Goal: Check status: Check status

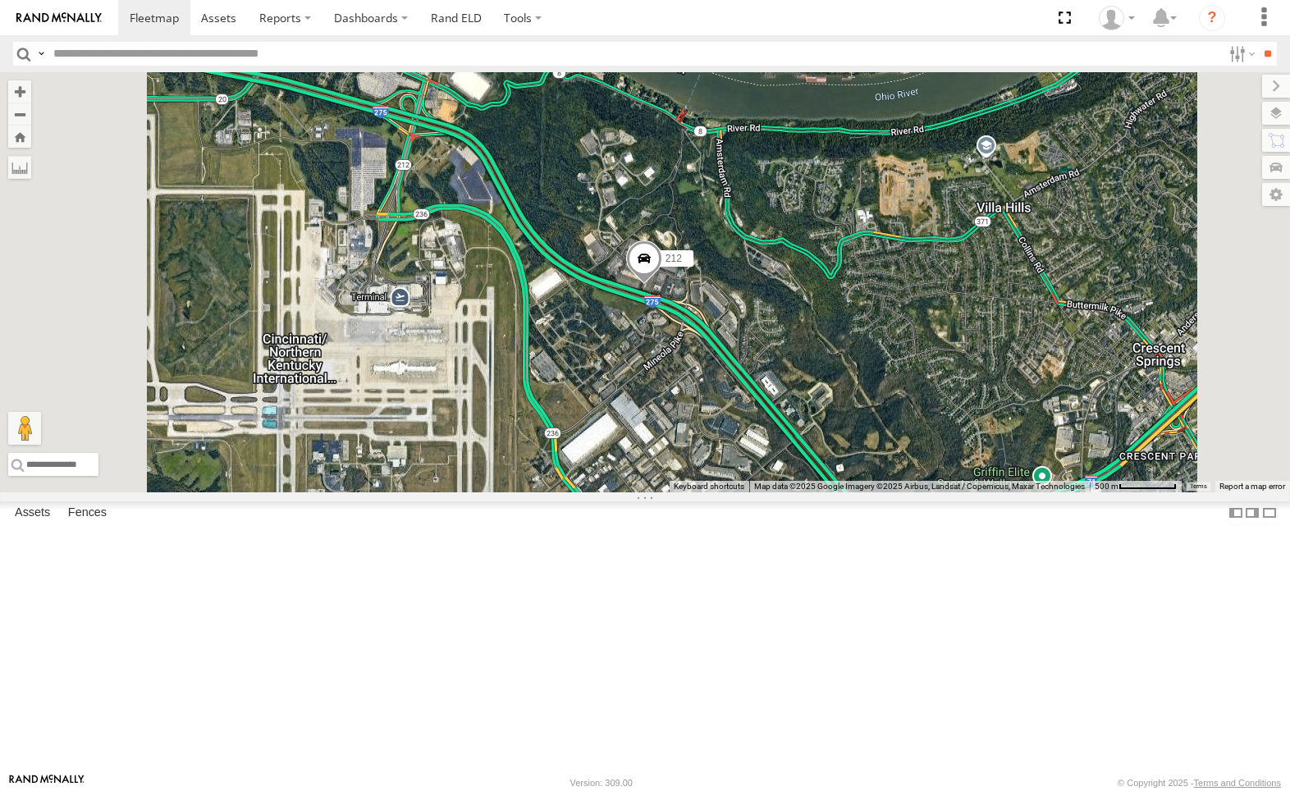
click at [0, 0] on div "212" at bounding box center [0, 0] width 0 height 0
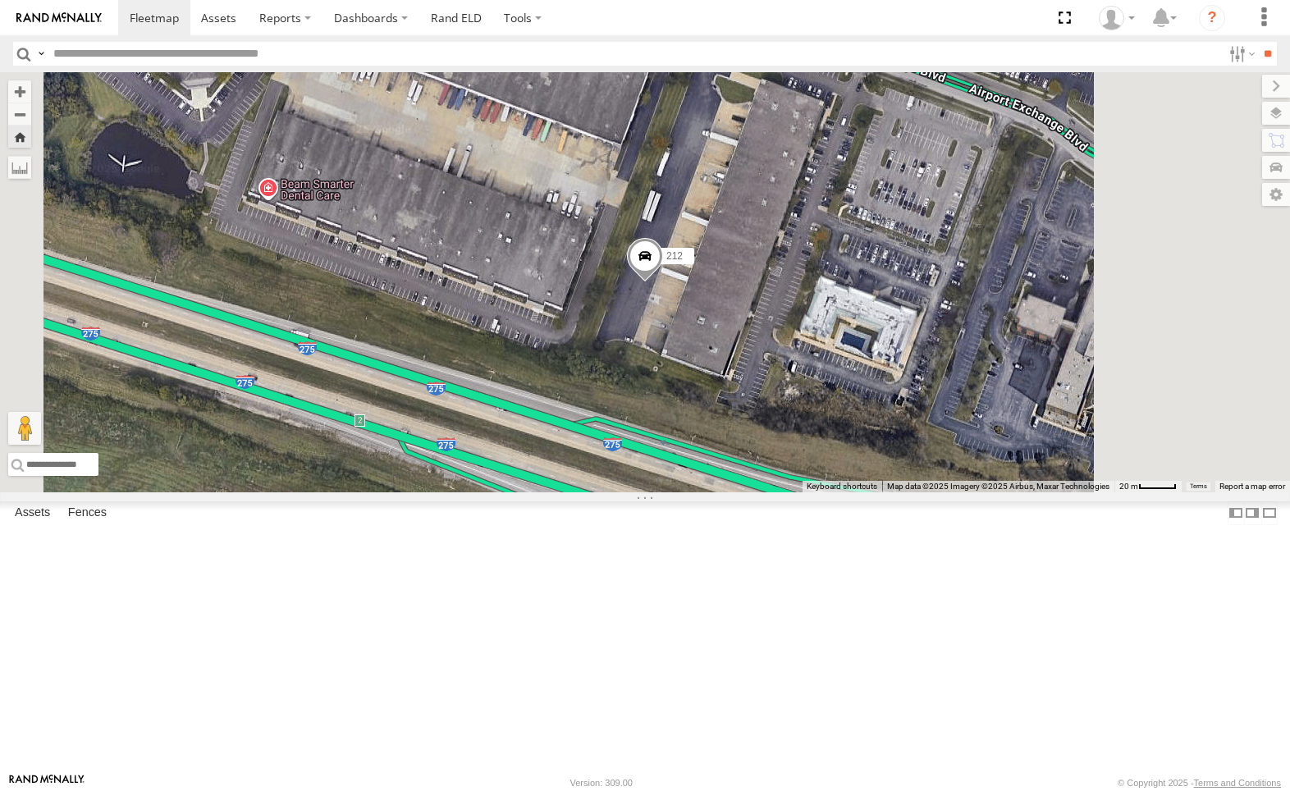
click at [0, 0] on div "All Assets" at bounding box center [0, 0] width 0 height 0
click at [0, 0] on span at bounding box center [0, 0] width 0 height 0
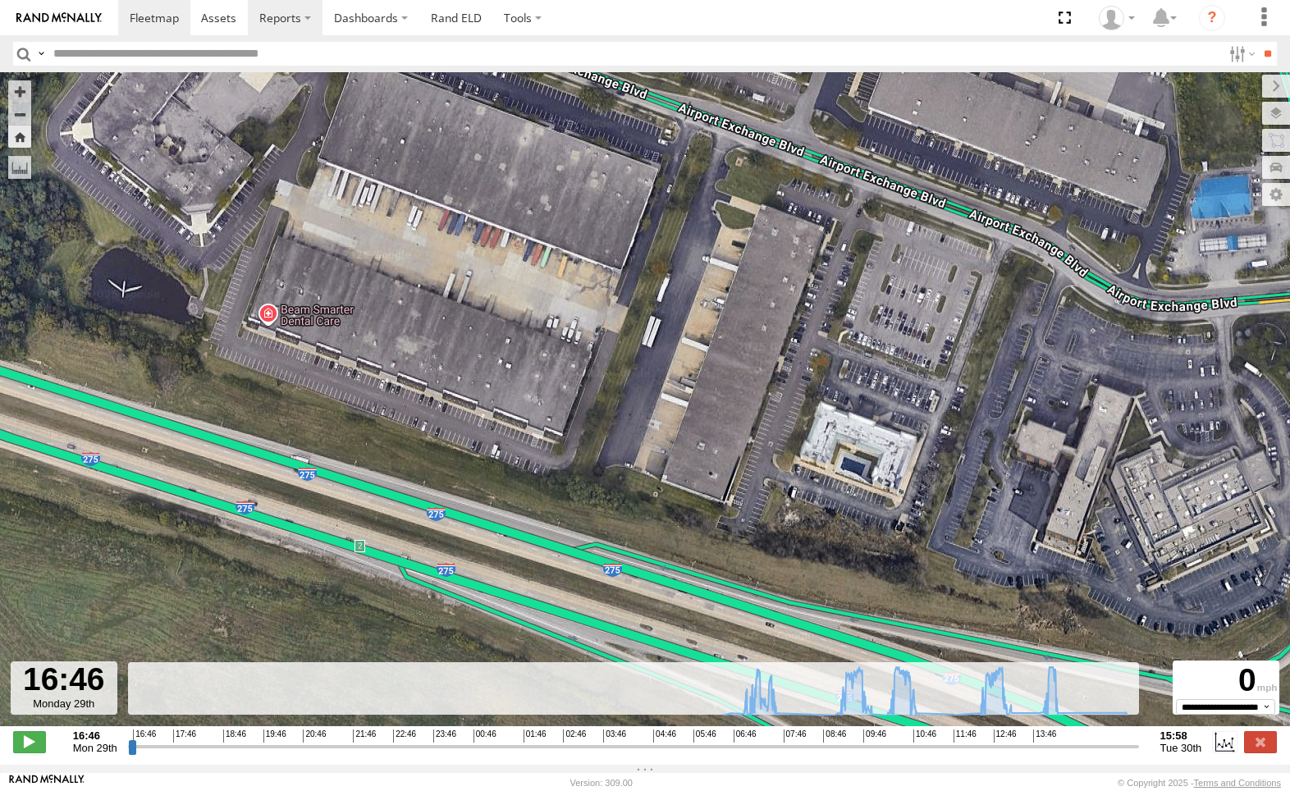
type input "**********"
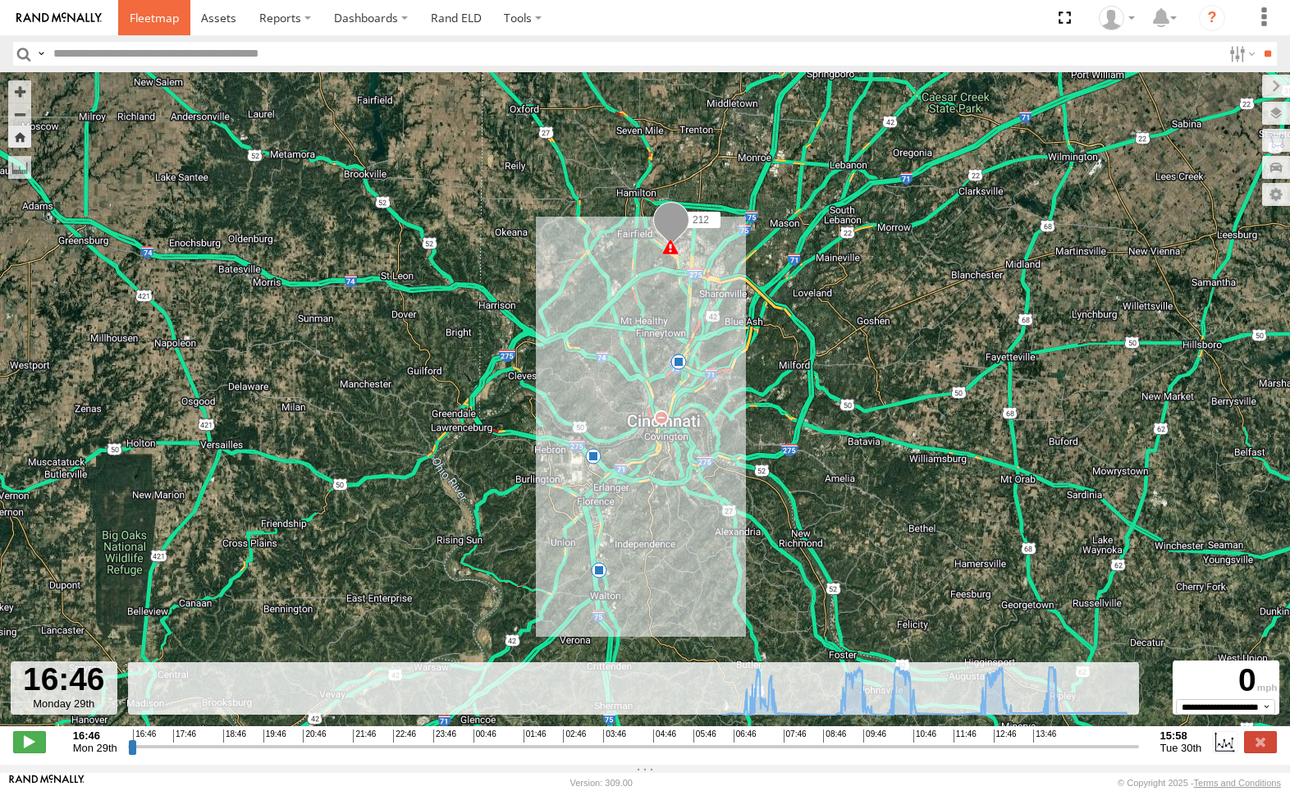
click at [152, 27] on link at bounding box center [154, 17] width 72 height 35
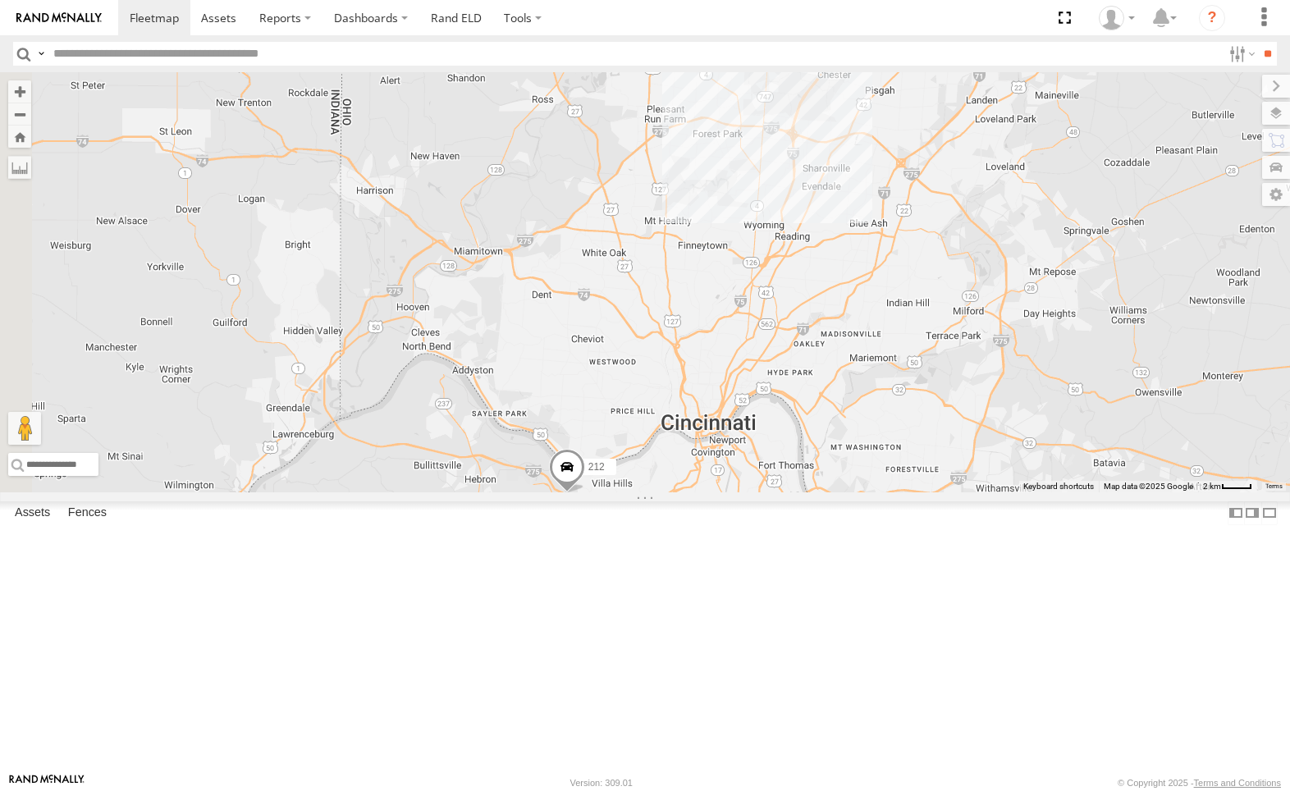
click at [1281, 110] on label at bounding box center [1276, 113] width 28 height 23
click at [0, 0] on span "Basemaps" at bounding box center [0, 0] width 0 height 0
click at [0, 0] on span "Satellite + Roadmap" at bounding box center [0, 0] width 0 height 0
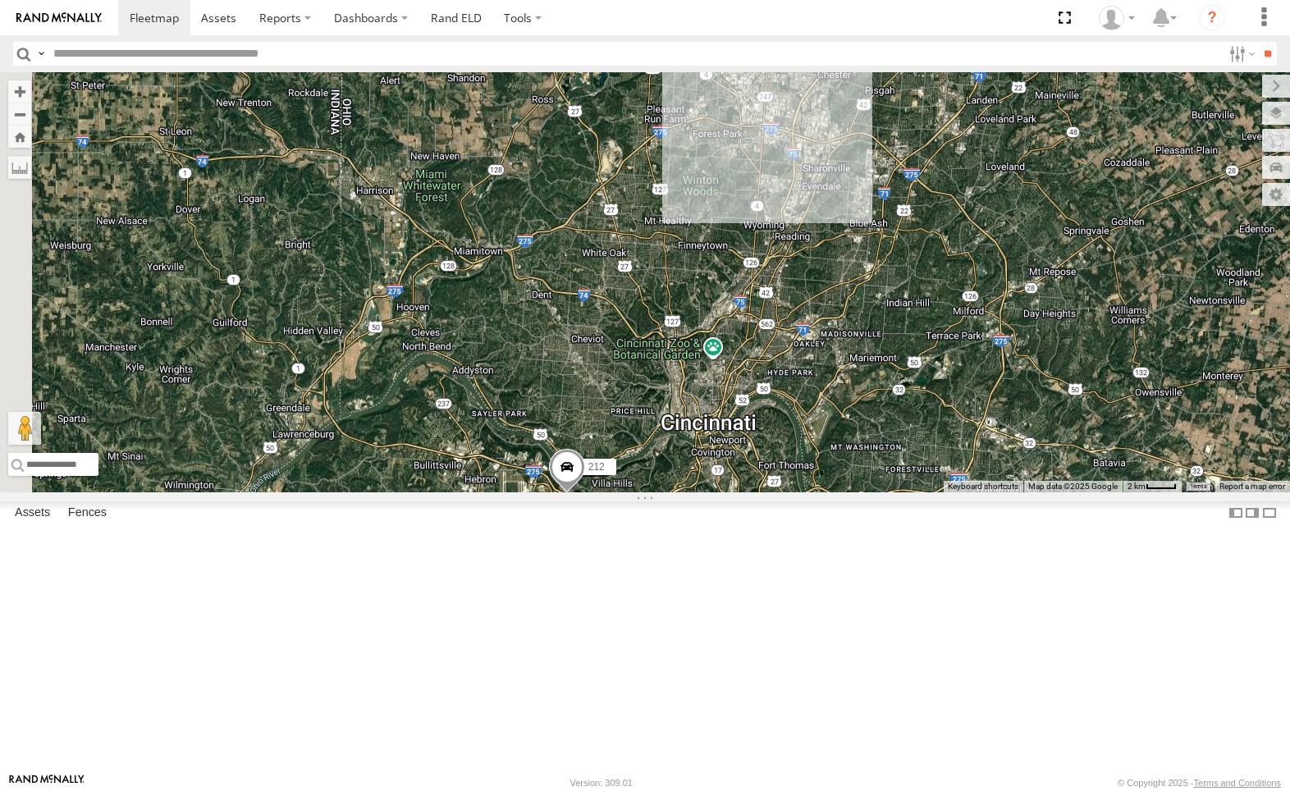
click at [0, 0] on label at bounding box center [0, 0] width 0 height 0
click at [0, 0] on div "Overlays" at bounding box center [0, 0] width 0 height 0
click at [0, 0] on label at bounding box center [0, 0] width 0 height 0
click at [0, 0] on span "Traffic" at bounding box center [0, 0] width 0 height 0
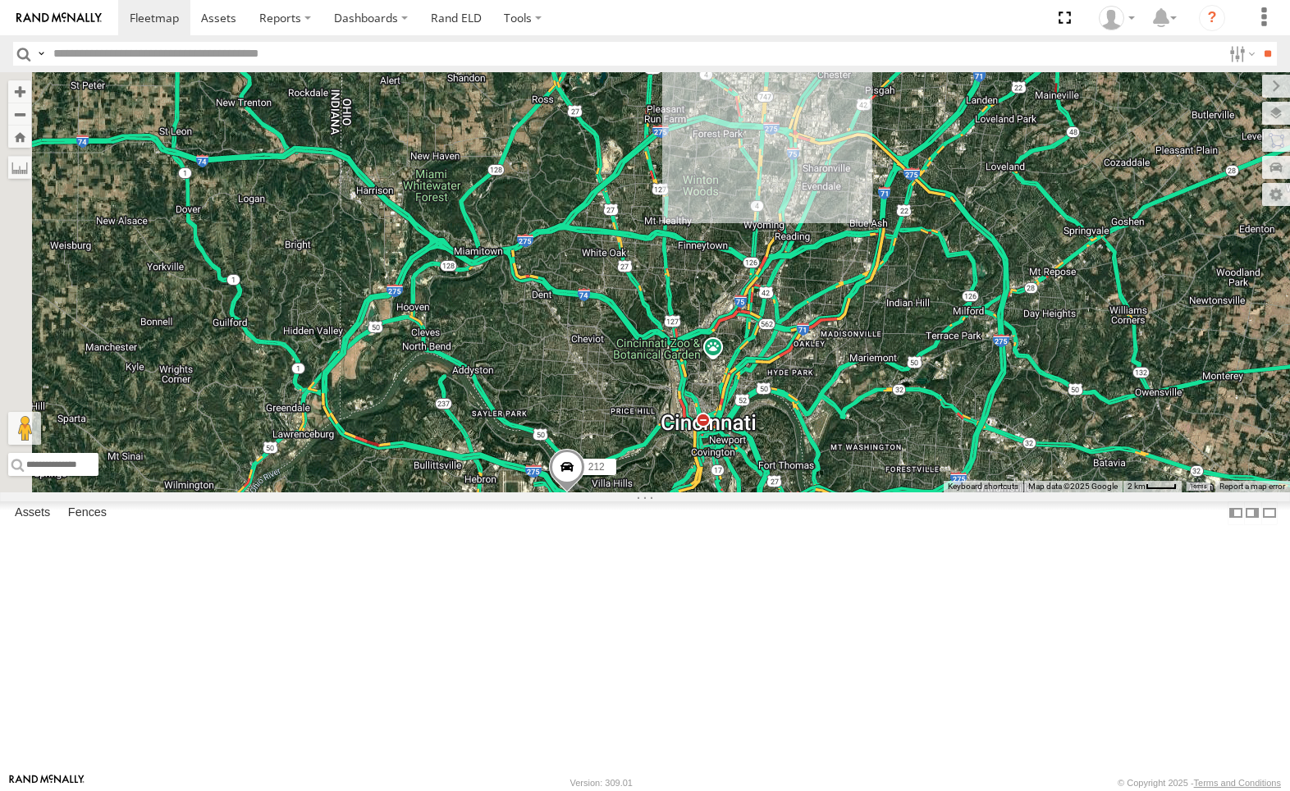
click at [0, 0] on label at bounding box center [0, 0] width 0 height 0
drag, startPoint x: 1061, startPoint y: 84, endPoint x: 1047, endPoint y: 128, distance: 46.4
click at [1262, 84] on label at bounding box center [1276, 86] width 28 height 23
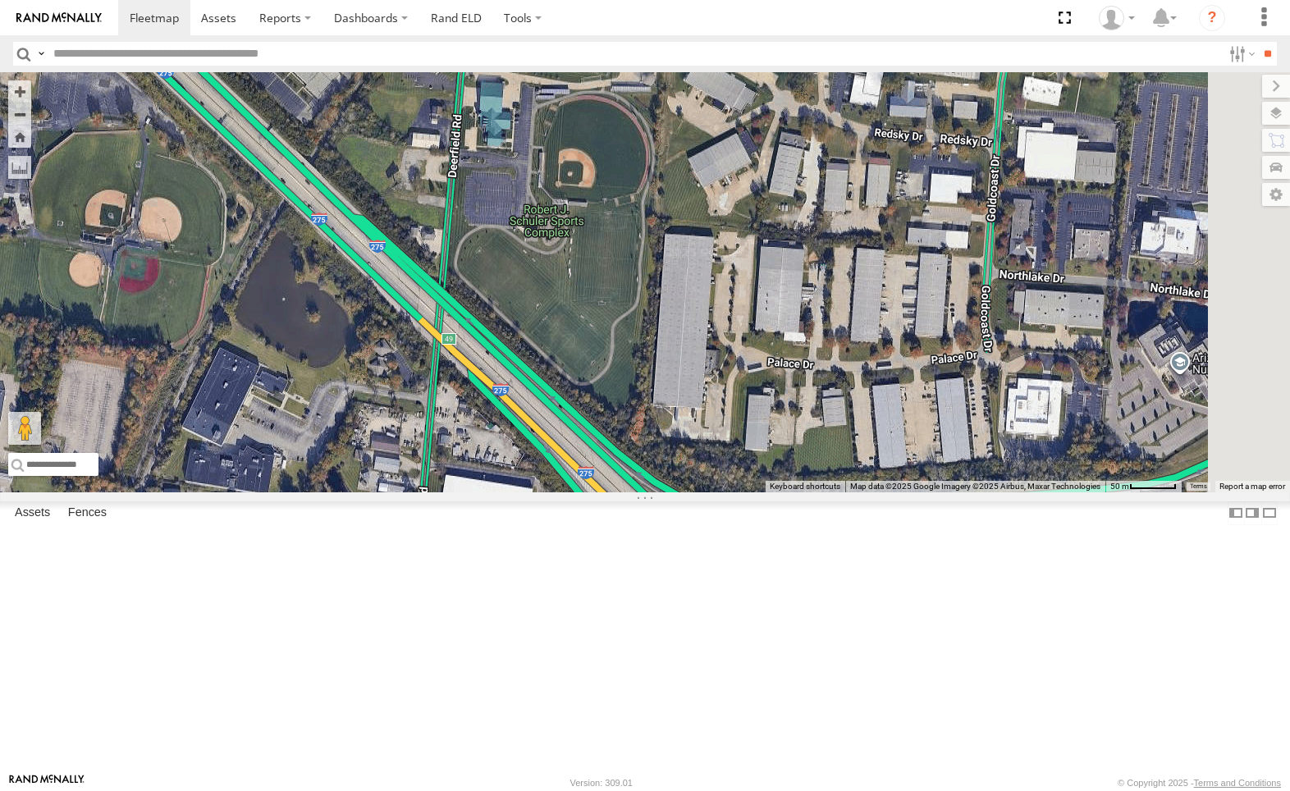
drag, startPoint x: 1183, startPoint y: 288, endPoint x: 875, endPoint y: 276, distance: 308.7
click at [875, 276] on div "4036 212" at bounding box center [645, 282] width 1290 height 420
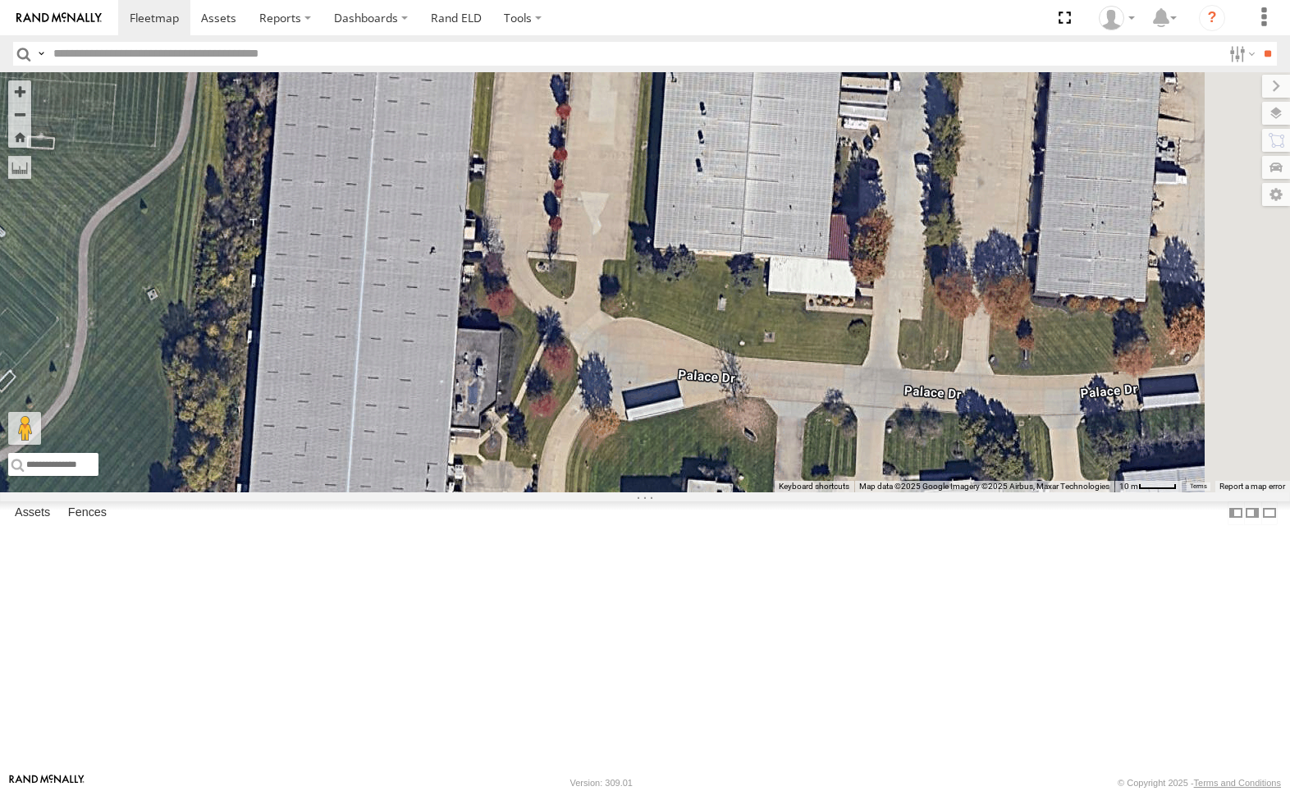
drag, startPoint x: 1115, startPoint y: 287, endPoint x: 1011, endPoint y: 310, distance: 106.7
click at [1011, 310] on div "4036 212" at bounding box center [645, 282] width 1290 height 420
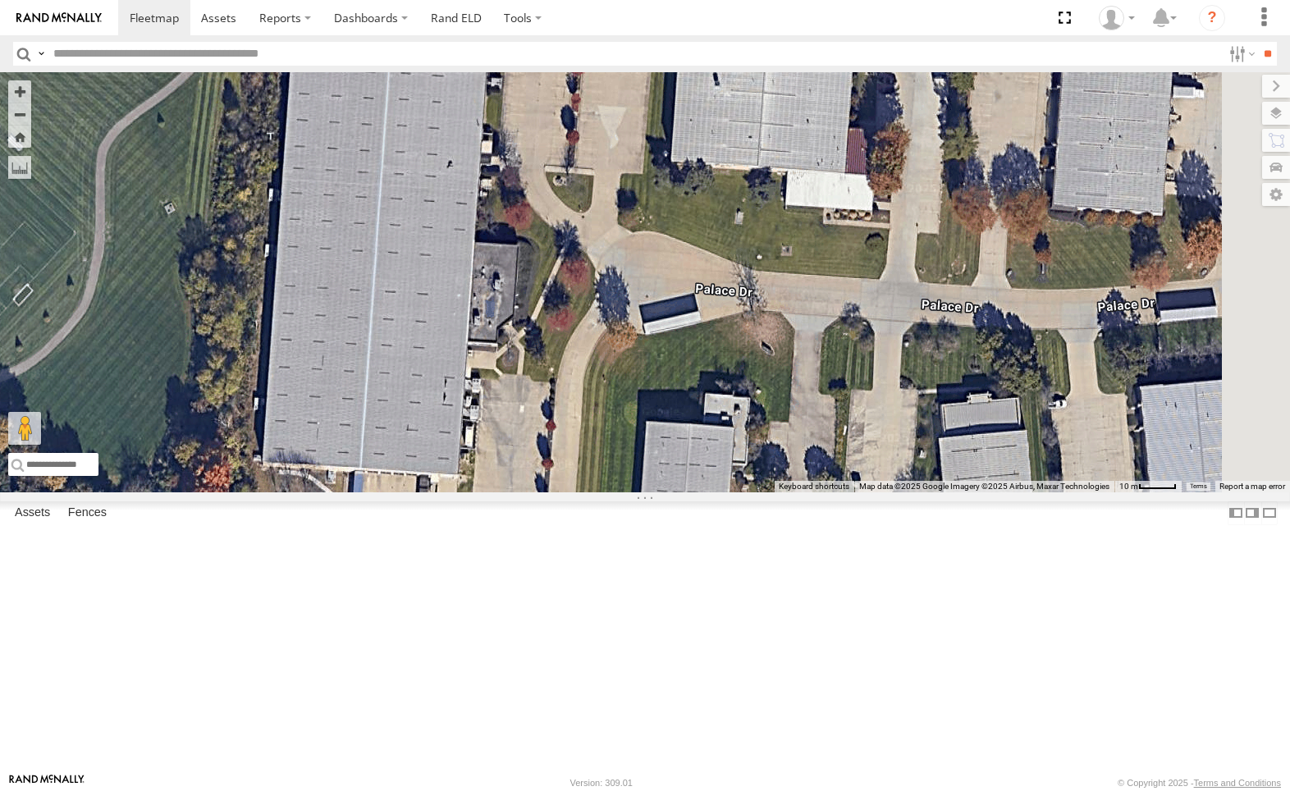
drag, startPoint x: 1005, startPoint y: 354, endPoint x: 1031, endPoint y: 211, distance: 146.0
click at [1031, 211] on div "4036 212" at bounding box center [645, 282] width 1290 height 420
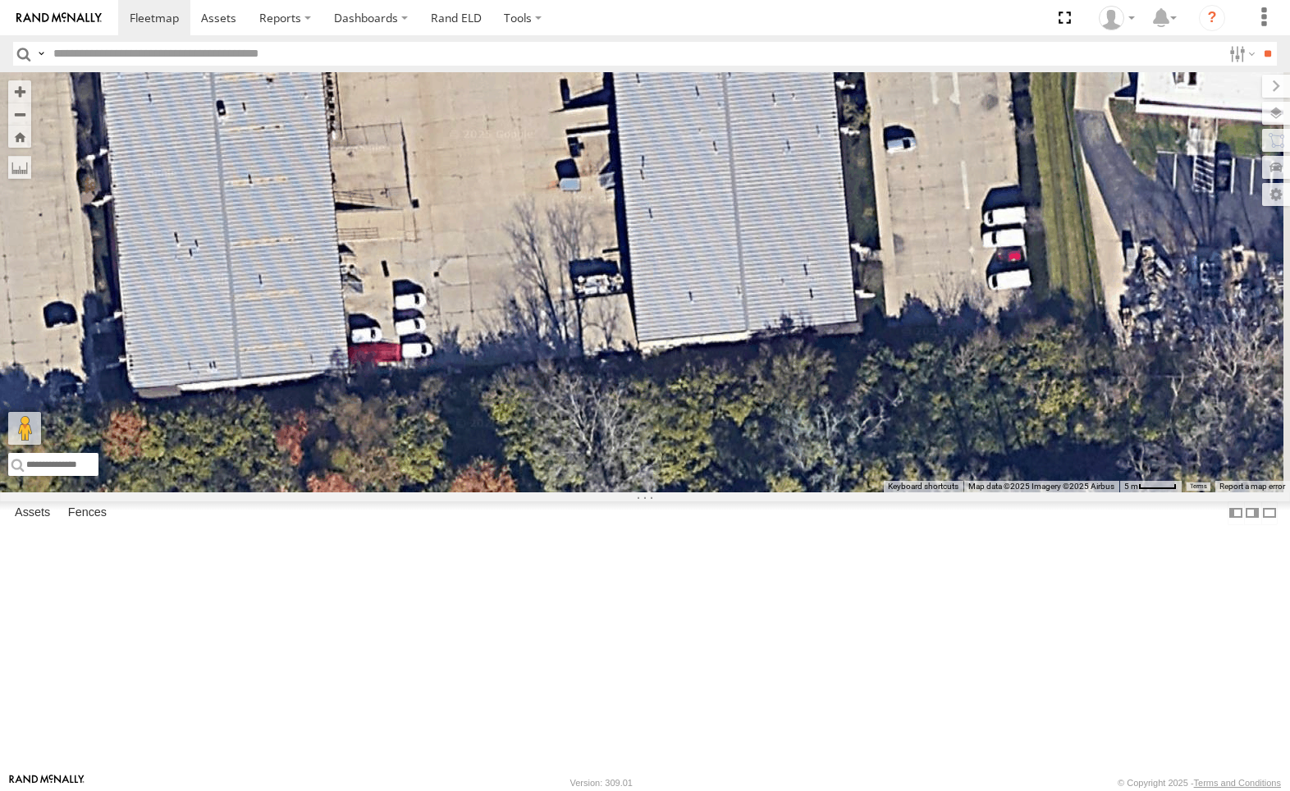
drag, startPoint x: 950, startPoint y: 293, endPoint x: 907, endPoint y: 302, distance: 43.6
click at [907, 302] on div "4036 212" at bounding box center [645, 282] width 1290 height 420
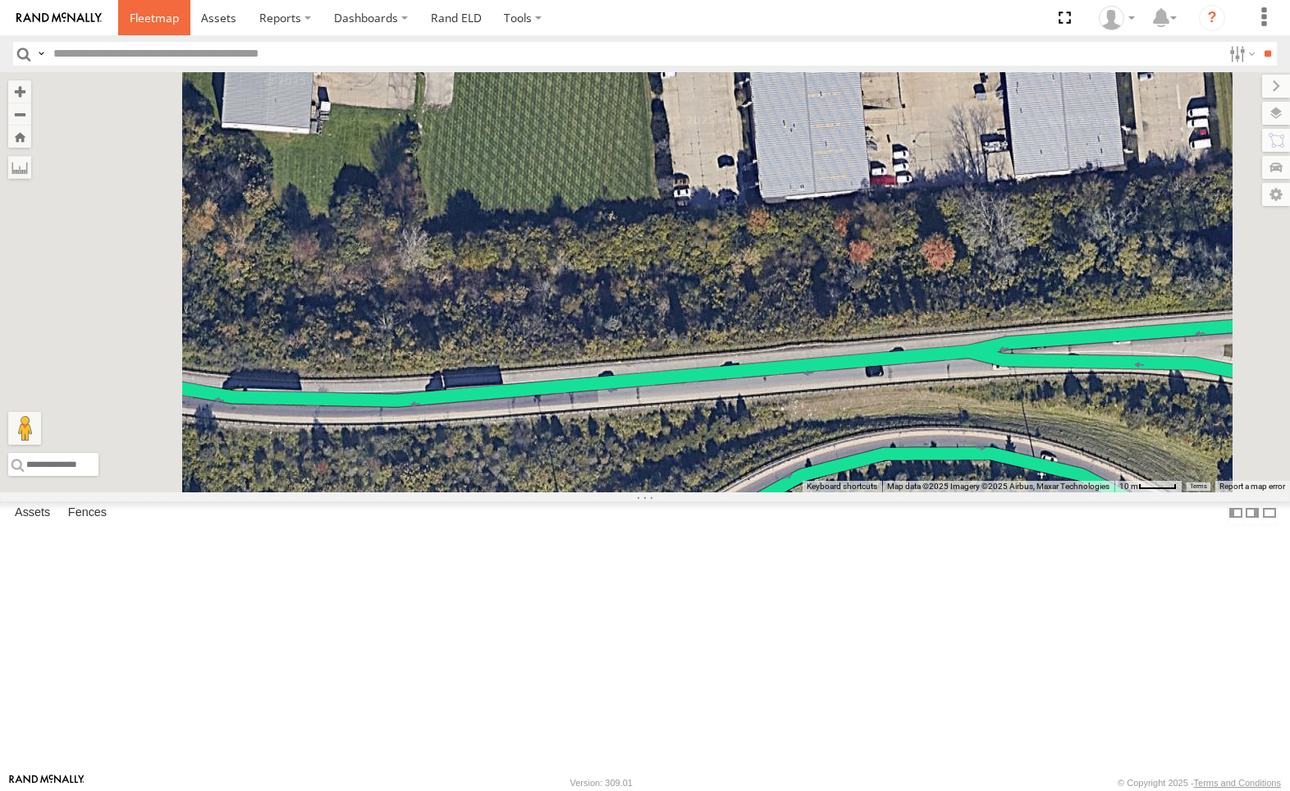
click at [142, 15] on span at bounding box center [154, 18] width 49 height 16
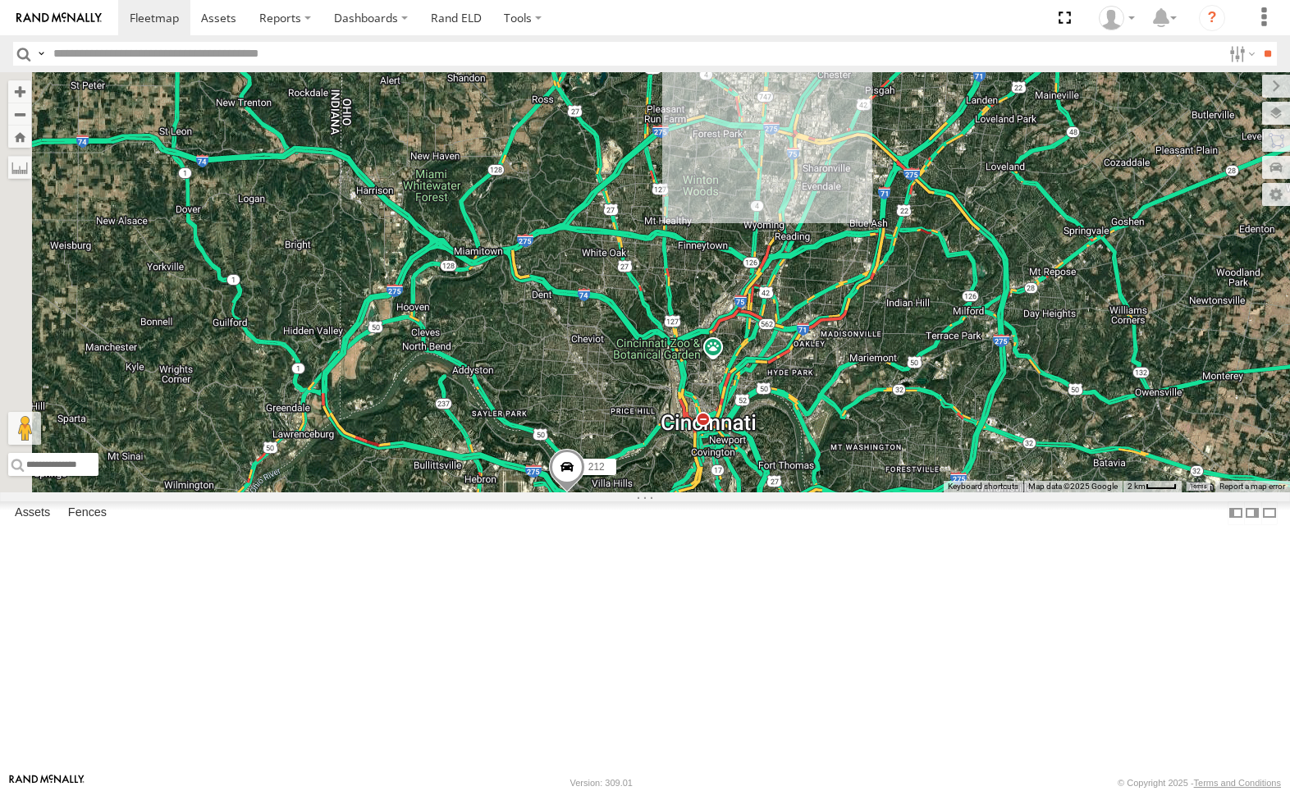
click at [0, 0] on div "212" at bounding box center [0, 0] width 0 height 0
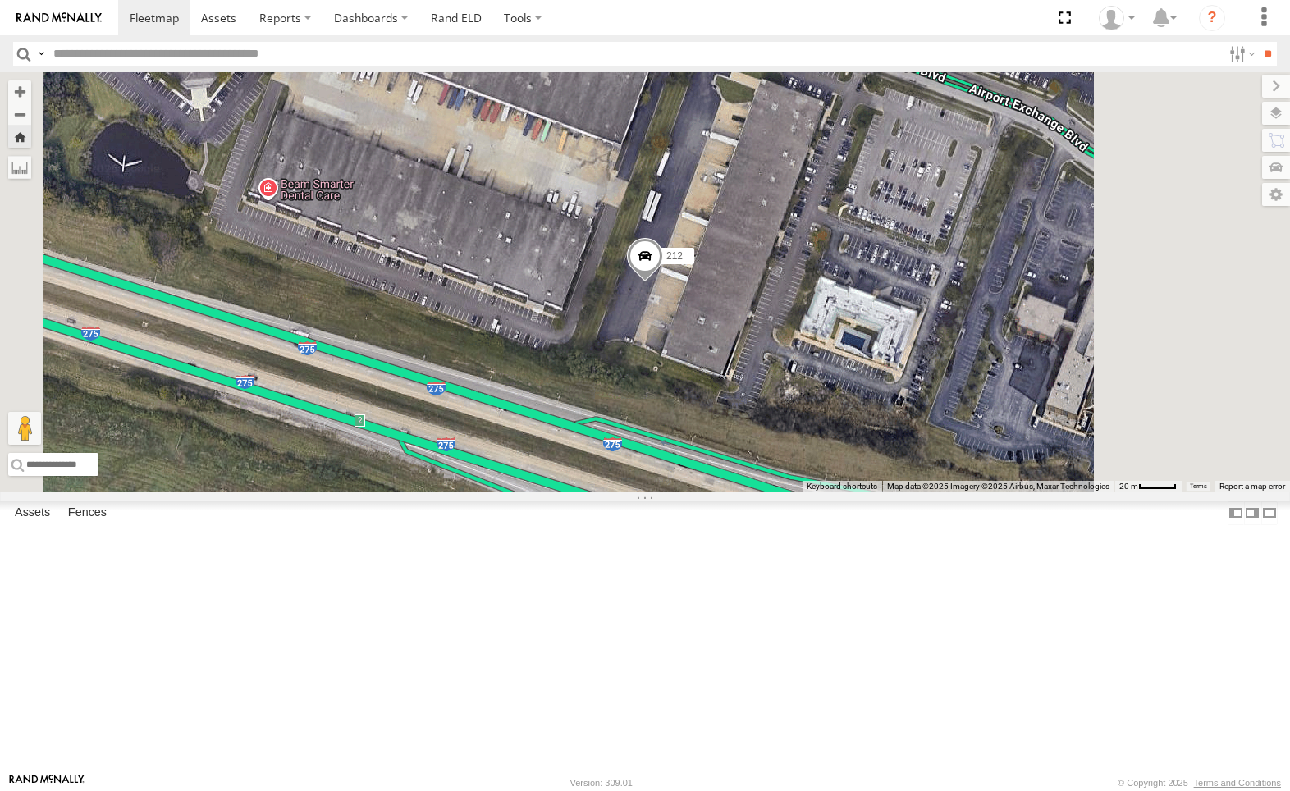
click at [0, 0] on div "212" at bounding box center [0, 0] width 0 height 0
